Goal: Information Seeking & Learning: Learn about a topic

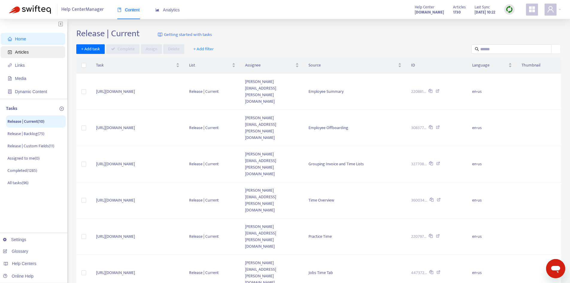
click at [25, 48] on span "Articles" at bounding box center [34, 52] width 53 height 12
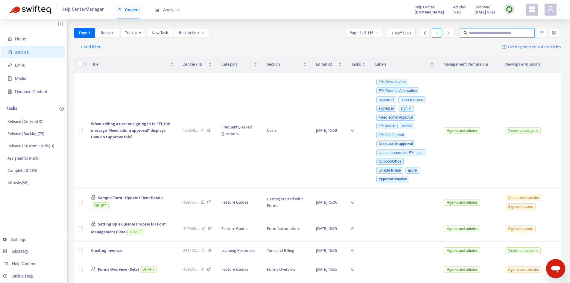
click at [490, 34] on input "text" at bounding box center [497, 33] width 57 height 7
type input "**********"
click at [541, 33] on icon "unordered-list" at bounding box center [542, 33] width 4 height 4
click at [514, 52] on span "Match Exact Phrase" at bounding box center [521, 53] width 39 height 7
click at [512, 33] on input "**********" at bounding box center [497, 33] width 57 height 7
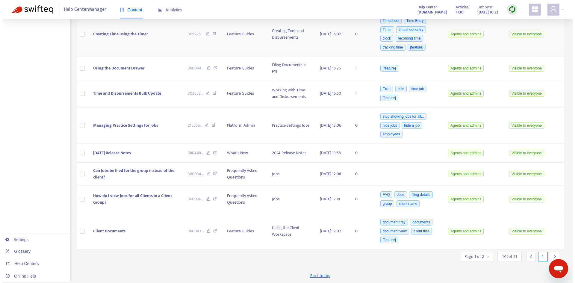
scroll to position [298, 0]
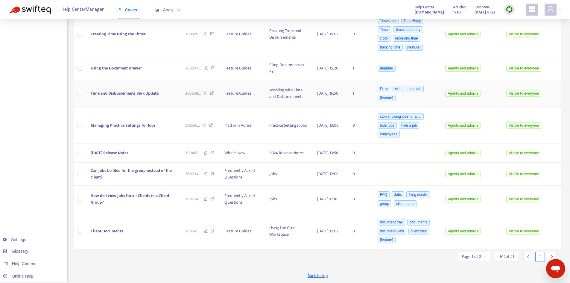
click at [129, 90] on span "Time and Disbursements Bulk Update" at bounding box center [125, 93] width 68 height 7
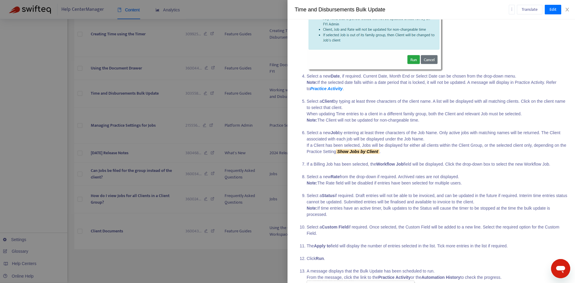
scroll to position [449, 0]
click at [403, 152] on li "Select a new Job by entering at least three characters of the Job Name. Only ac…" at bounding box center [436, 143] width 261 height 31
drag, startPoint x: 361, startPoint y: 143, endPoint x: 387, endPoint y: 150, distance: 26.6
click at [387, 150] on li "Select a new Job by entering at least three characters of the Job Name. Only ac…" at bounding box center [436, 143] width 261 height 31
copy li "obs will be displayed for either all clients within the Client Group, or the se…"
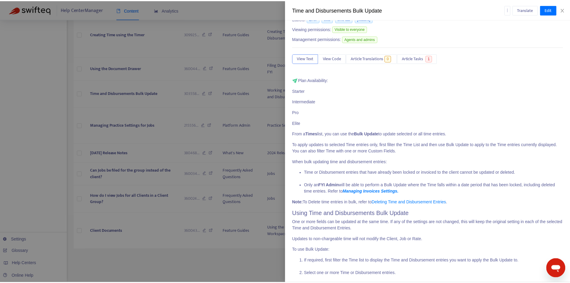
scroll to position [0, 0]
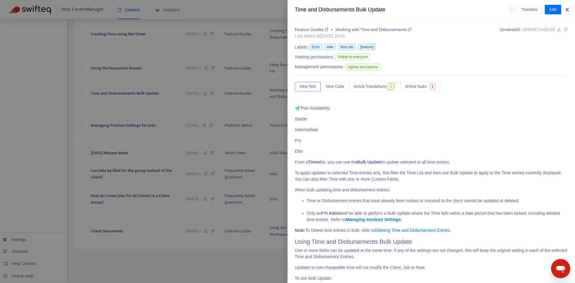
click at [565, 9] on icon "close" at bounding box center [566, 9] width 5 height 5
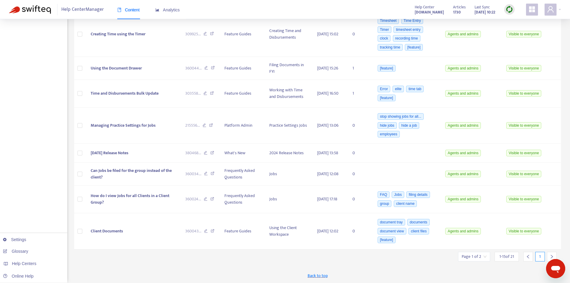
click at [485, 255] on input "search" at bounding box center [474, 256] width 25 height 9
click at [446, 253] on span "15" at bounding box center [460, 257] width 38 height 9
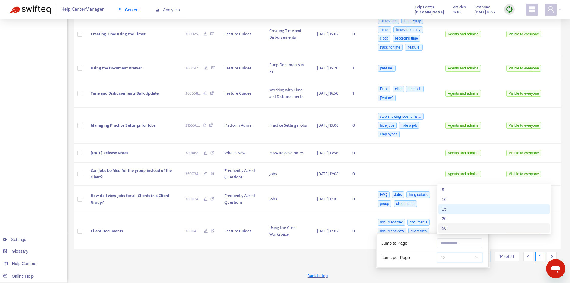
click at [449, 230] on div "50" at bounding box center [494, 228] width 104 height 7
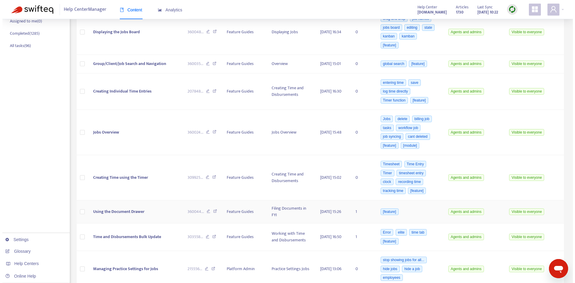
scroll to position [137, 0]
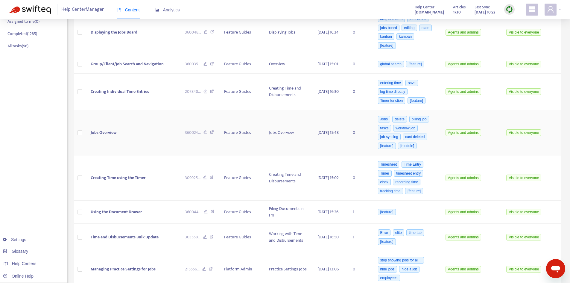
click at [136, 142] on td "Jobs Overview" at bounding box center [133, 132] width 94 height 45
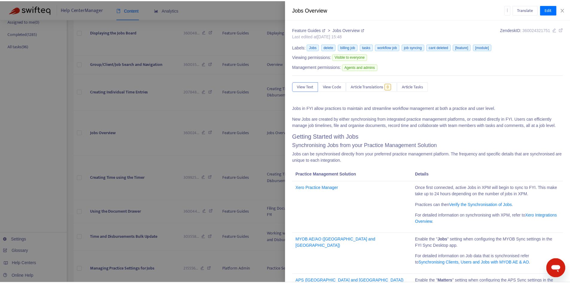
scroll to position [541, 0]
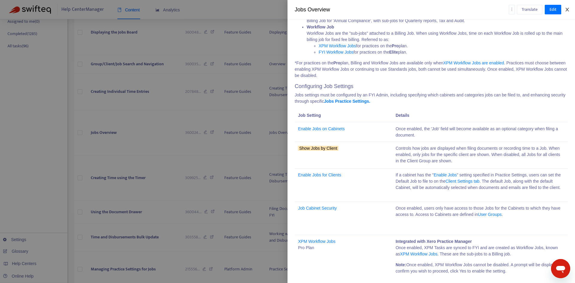
drag, startPoint x: 567, startPoint y: 9, endPoint x: 522, endPoint y: 7, distance: 44.6
click at [566, 9] on icon "close" at bounding box center [566, 9] width 5 height 5
